Goal: Navigation & Orientation: Find specific page/section

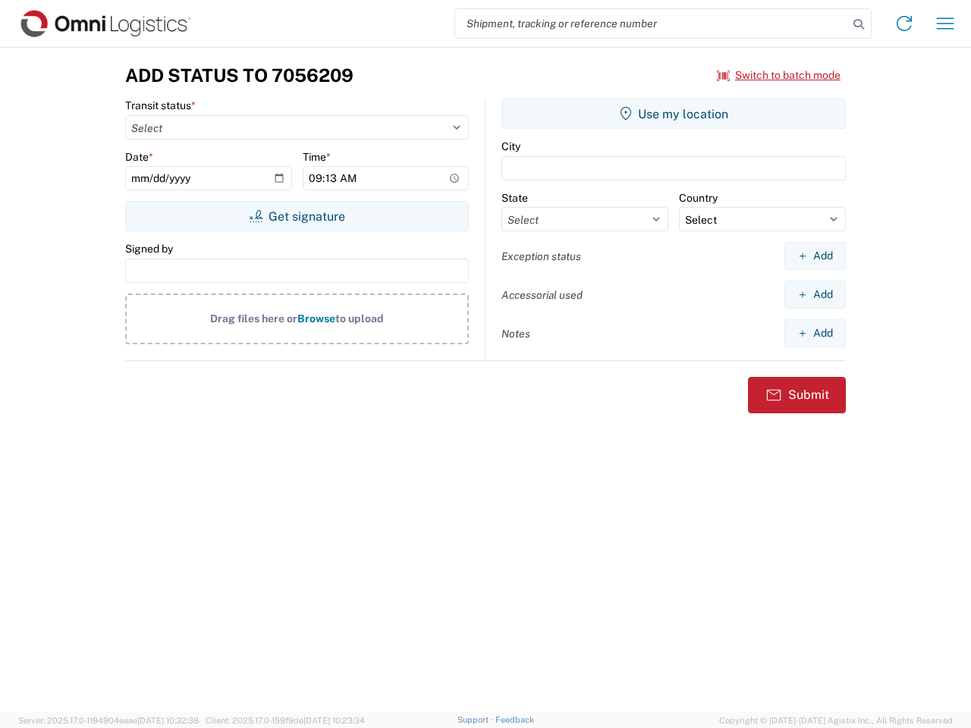
click at [652, 24] on input "search" at bounding box center [651, 23] width 393 height 29
click at [859, 24] on icon at bounding box center [858, 24] width 21 height 21
click at [905, 24] on icon at bounding box center [904, 23] width 24 height 24
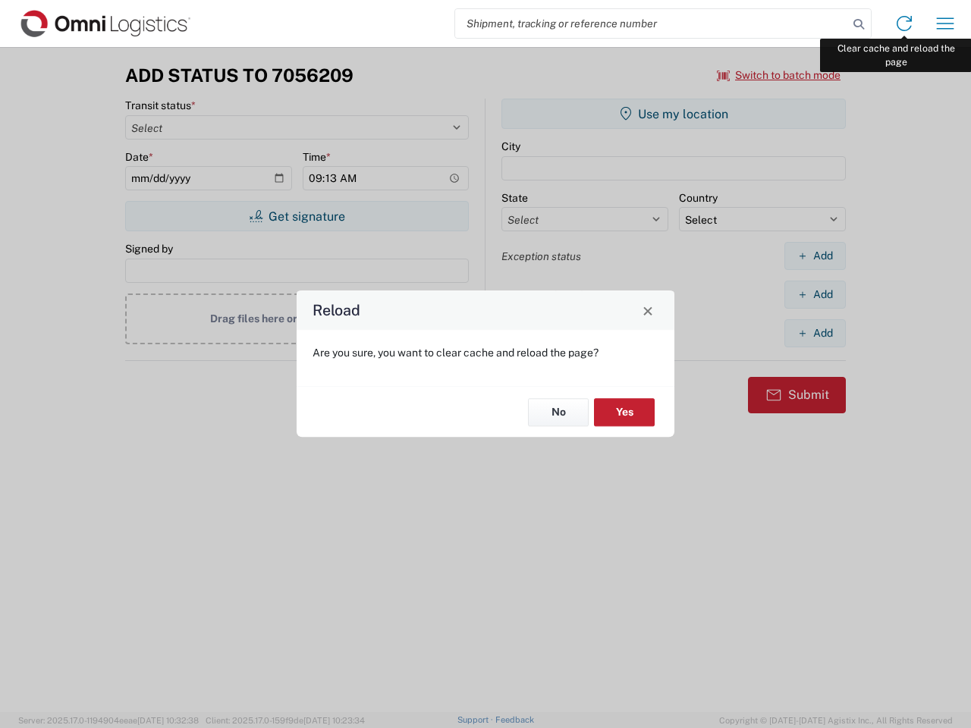
click at [945, 24] on div "Reload Are you sure, you want to clear cache and reload the page? No Yes" at bounding box center [485, 364] width 971 height 728
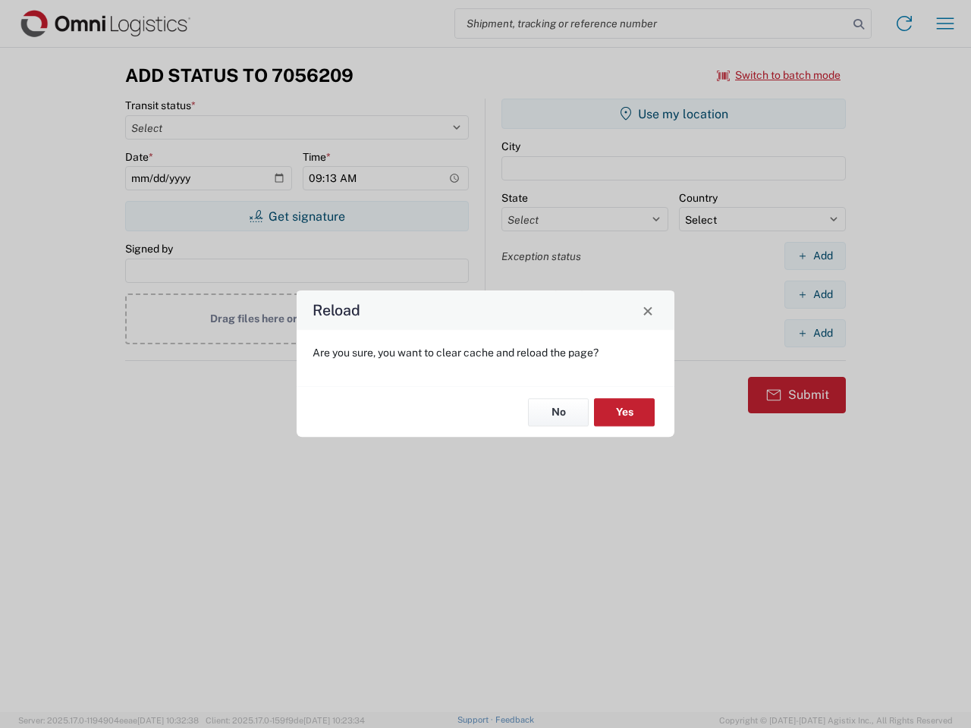
click at [779, 75] on div "Reload Are you sure, you want to clear cache and reload the page? No Yes" at bounding box center [485, 364] width 971 height 728
click at [297, 216] on div "Reload Are you sure, you want to clear cache and reload the page? No Yes" at bounding box center [485, 364] width 971 height 728
click at [674, 114] on div "Reload Are you sure, you want to clear cache and reload the page? No Yes" at bounding box center [485, 364] width 971 height 728
click at [815, 256] on div "Reload Are you sure, you want to clear cache and reload the page? No Yes" at bounding box center [485, 364] width 971 height 728
click at [815, 294] on div "Reload Are you sure, you want to clear cache and reload the page? No Yes" at bounding box center [485, 364] width 971 height 728
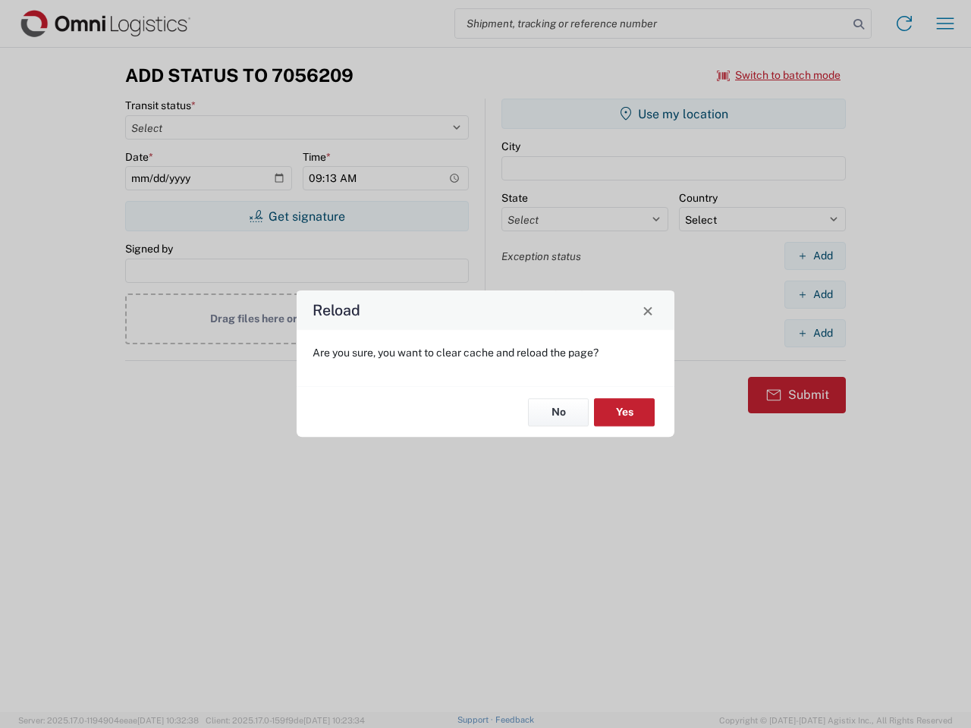
click at [815, 333] on div "Reload Are you sure, you want to clear cache and reload the page? No Yes" at bounding box center [485, 364] width 971 height 728
